Goal: Information Seeking & Learning: Learn about a topic

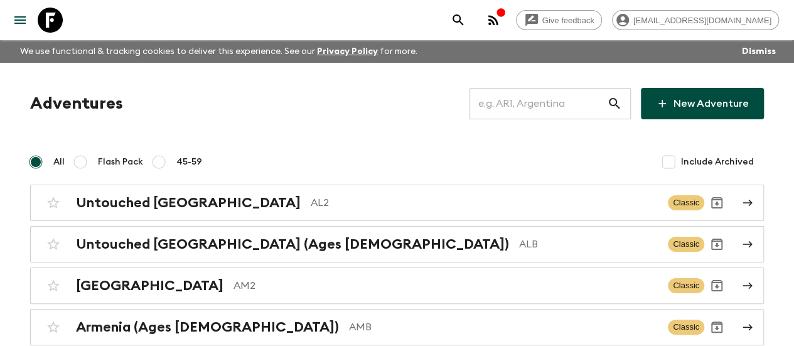
click at [533, 97] on input "text" at bounding box center [537, 103] width 137 height 35
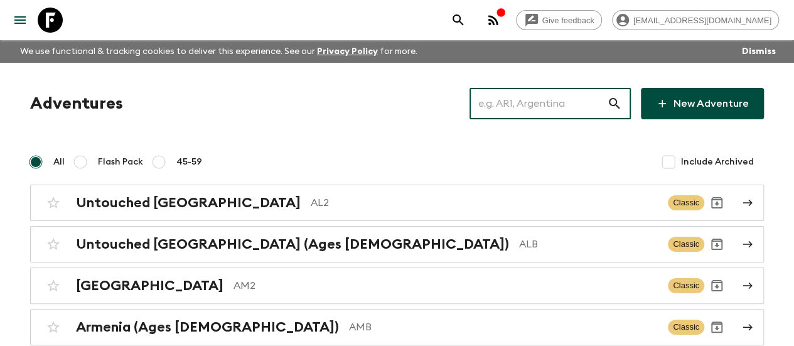
paste input "[GEOGRAPHIC_DATA]"
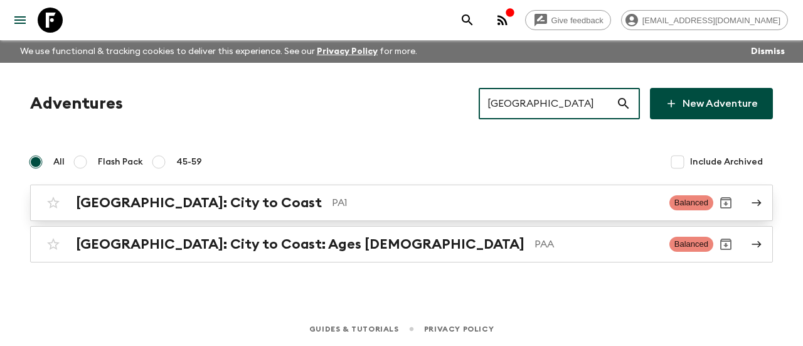
type input "[GEOGRAPHIC_DATA]"
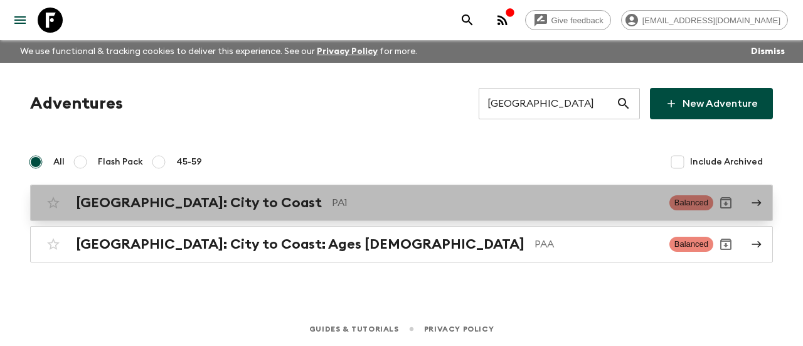
click at [232, 204] on div "[GEOGRAPHIC_DATA]: City to [GEOGRAPHIC_DATA]" at bounding box center [368, 203] width 584 height 16
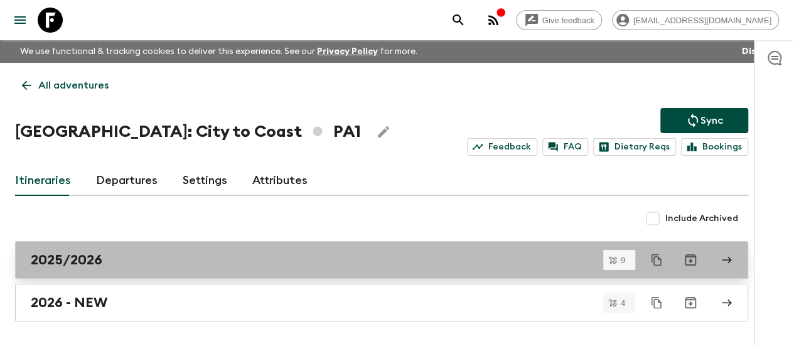
click at [102, 264] on h2 "2025/2026" at bounding box center [67, 260] width 72 height 16
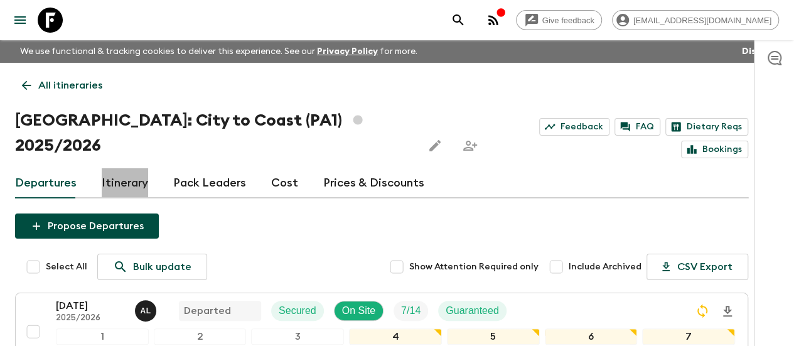
click at [148, 168] on link "Itinerary" at bounding box center [125, 183] width 46 height 30
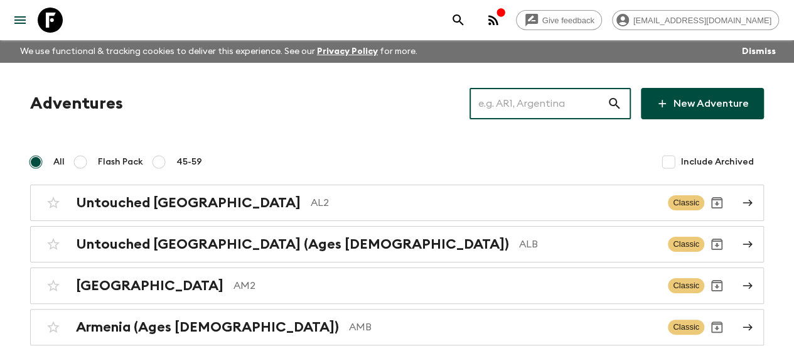
click at [526, 102] on input "text" at bounding box center [537, 103] width 137 height 35
paste input "True Egypt" t"
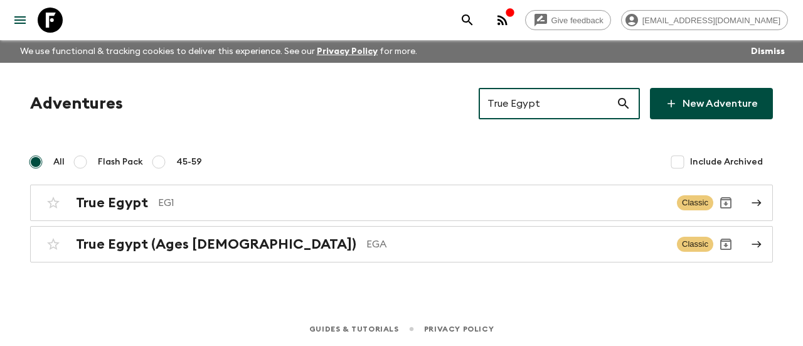
type input "True Egypt"
